Goal: Check status: Check status

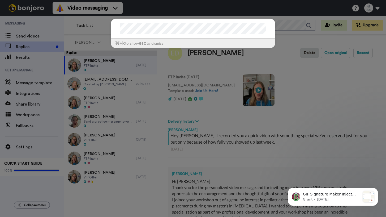
click at [126, 197] on div "⌘ +k to show esc to dismiss" at bounding box center [193, 108] width 386 height 217
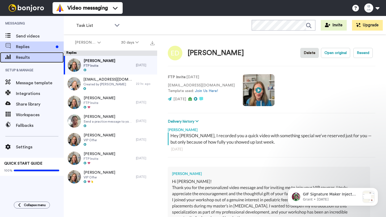
click at [34, 54] on span "Results" at bounding box center [40, 57] width 48 height 6
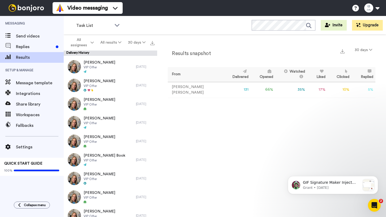
scroll to position [149, 0]
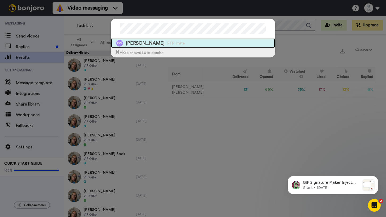
click at [187, 43] on div "Krista Weber FTP Invite" at bounding box center [193, 42] width 164 height 9
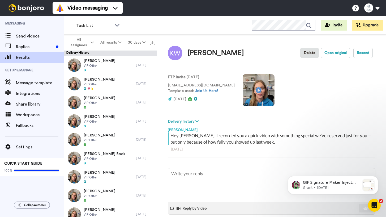
type textarea "x"
